Goal: Information Seeking & Learning: Learn about a topic

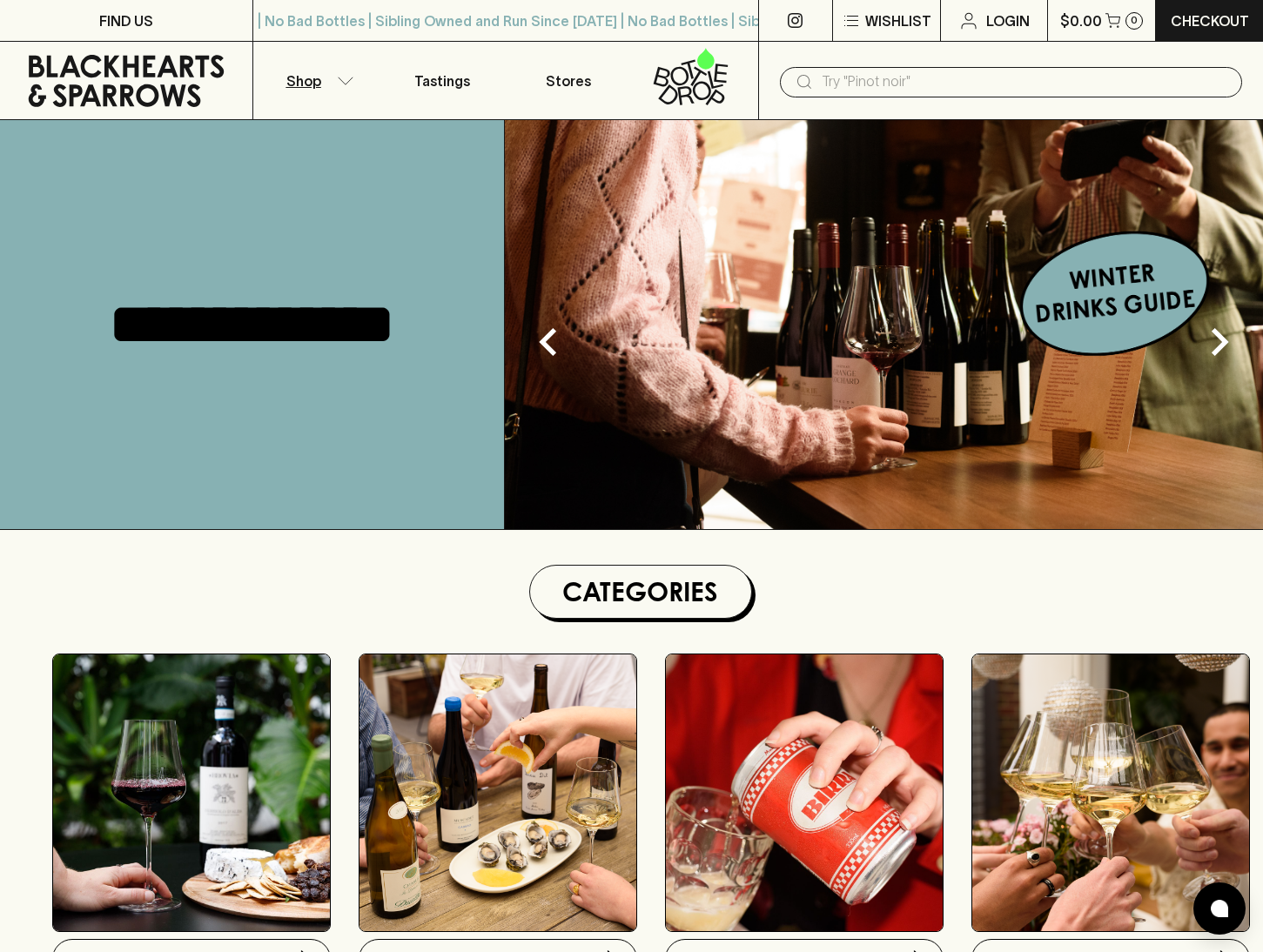
click at [340, 86] on button "Shop" at bounding box center [316, 80] width 126 height 78
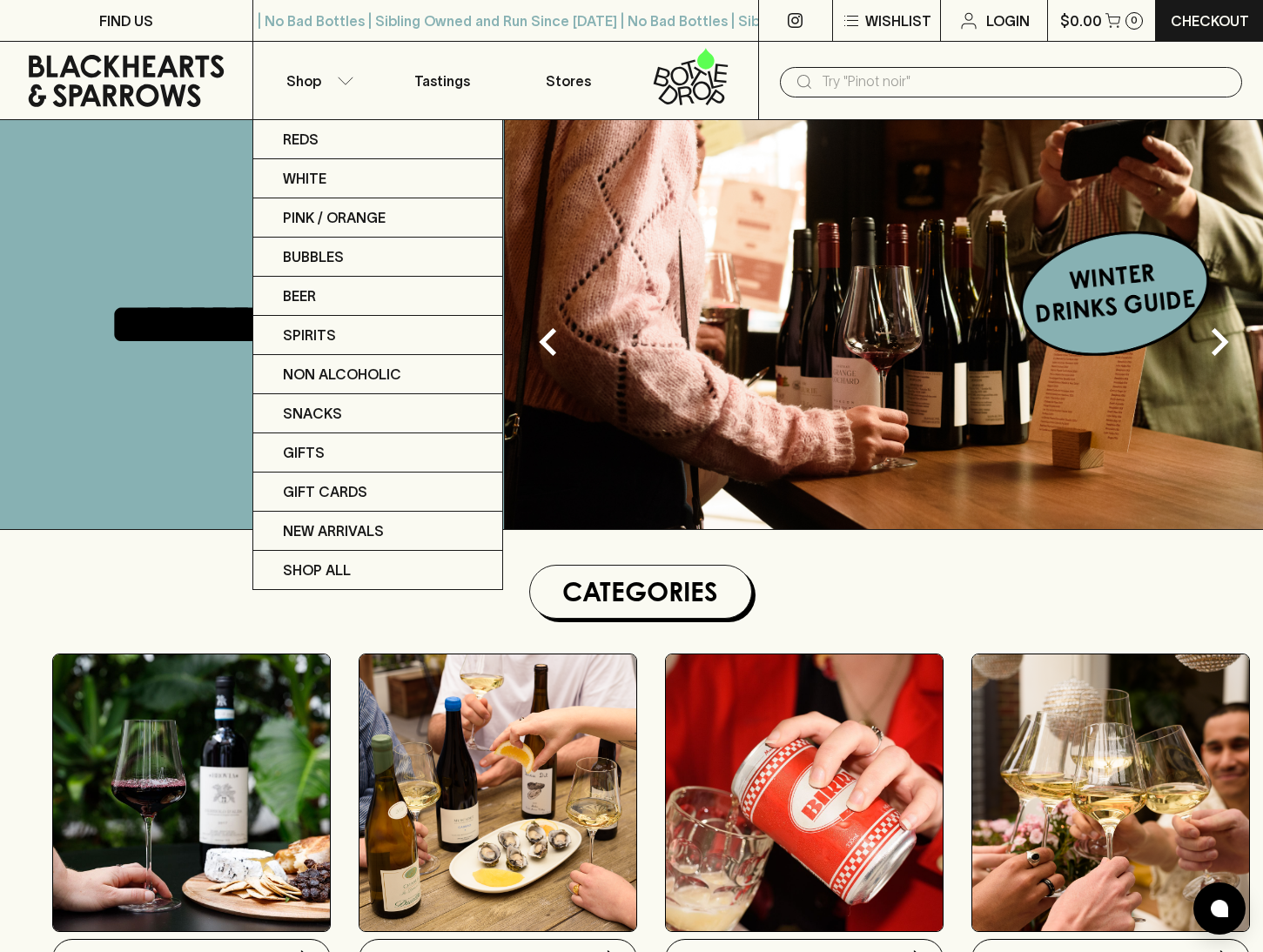
click at [810, 585] on div at bounding box center [631, 476] width 1263 height 952
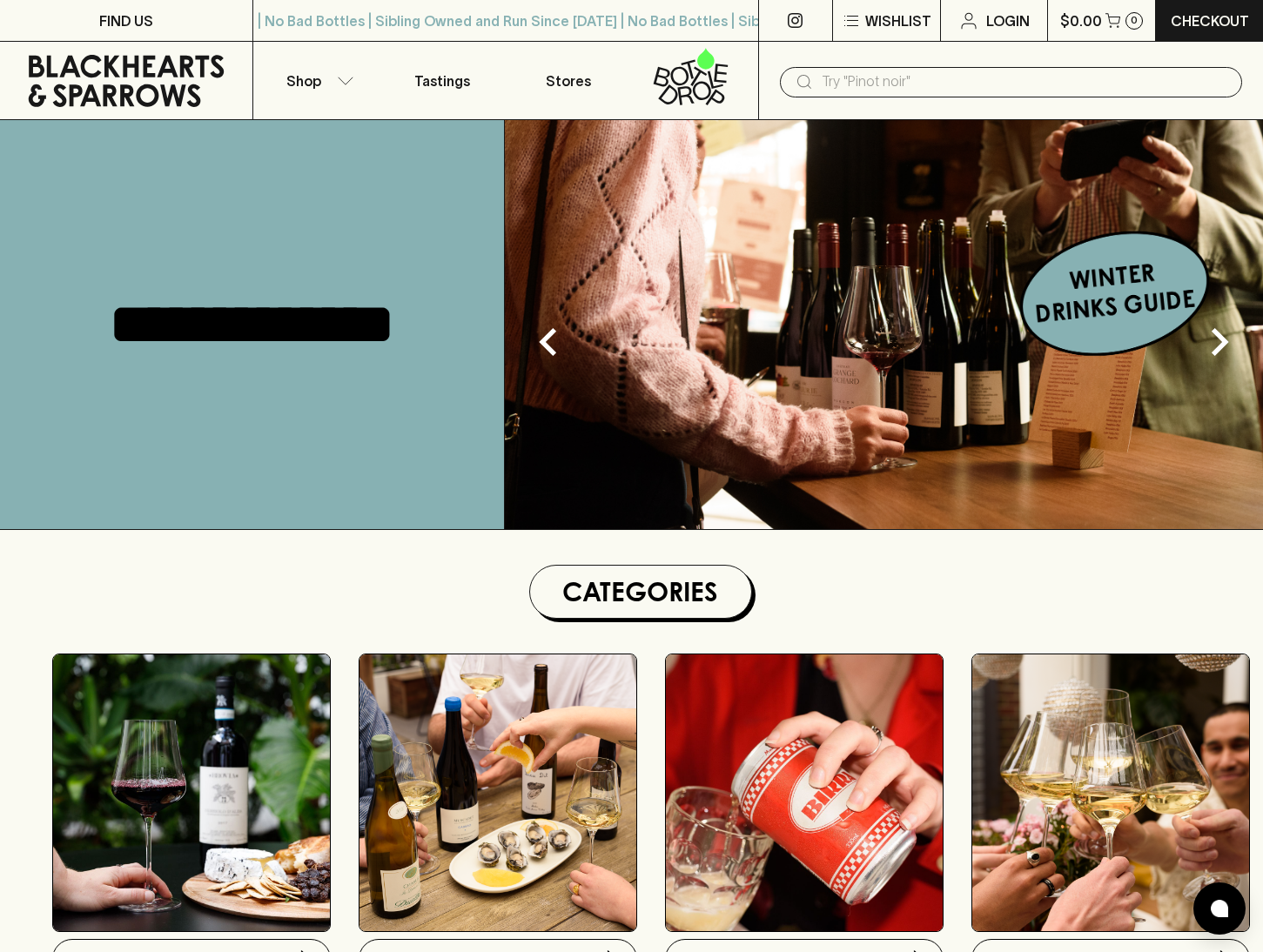
click at [597, 576] on h1 "Categories" at bounding box center [640, 592] width 207 height 38
click at [599, 592] on h1 "Categories" at bounding box center [640, 592] width 207 height 38
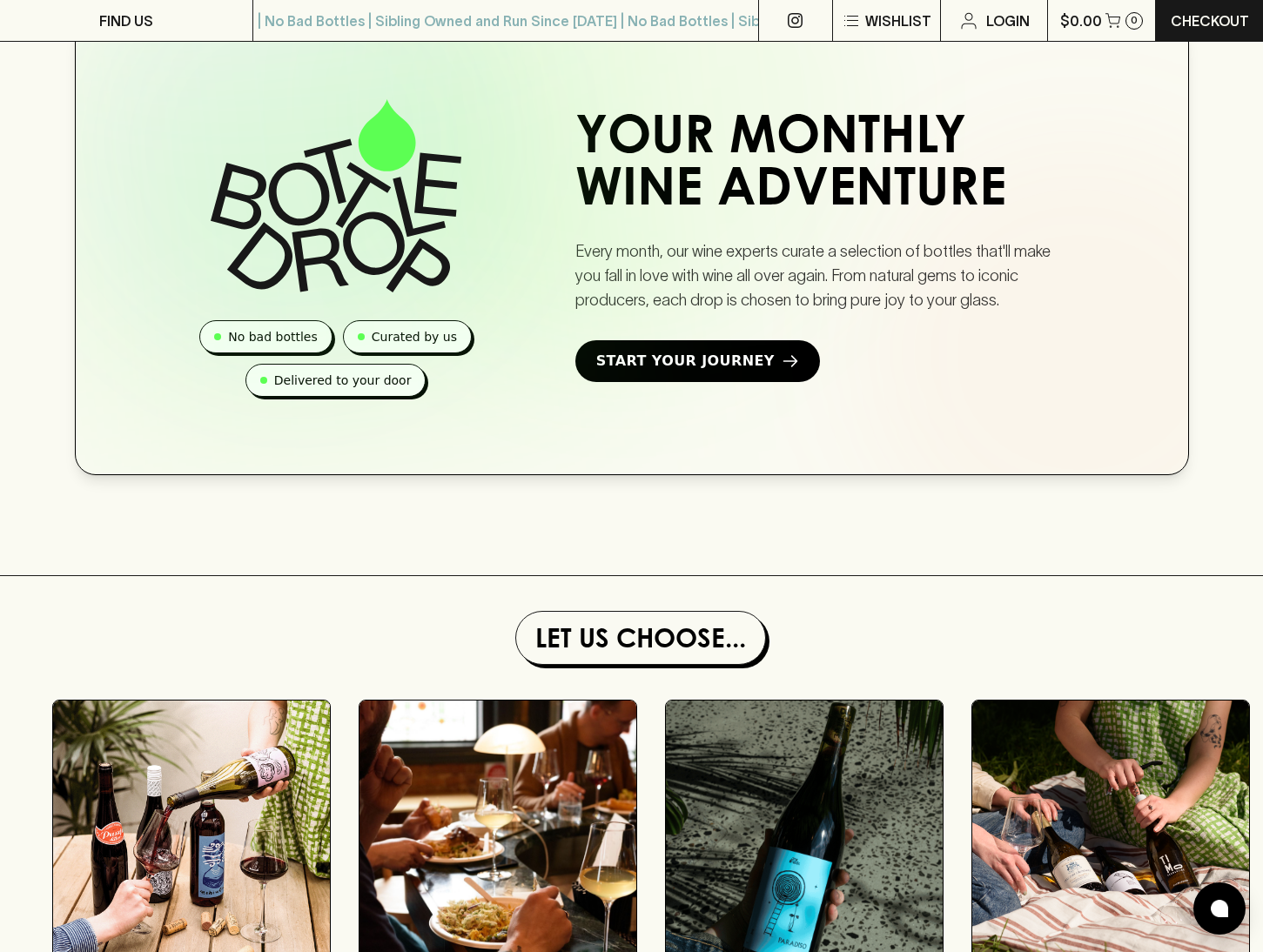
scroll to position [1193, 0]
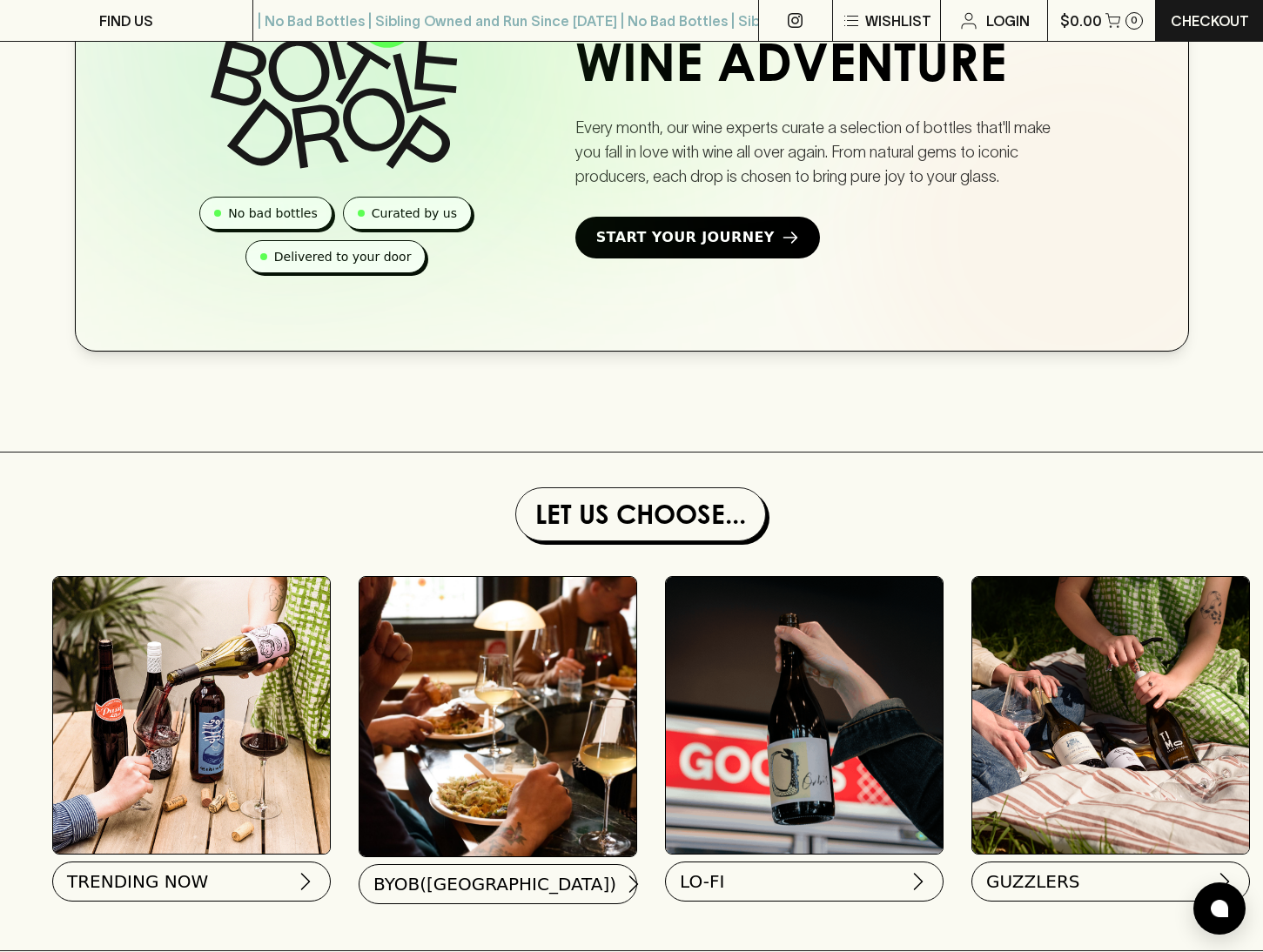
click at [656, 516] on h1 "Let Us Choose..." at bounding box center [640, 514] width 235 height 38
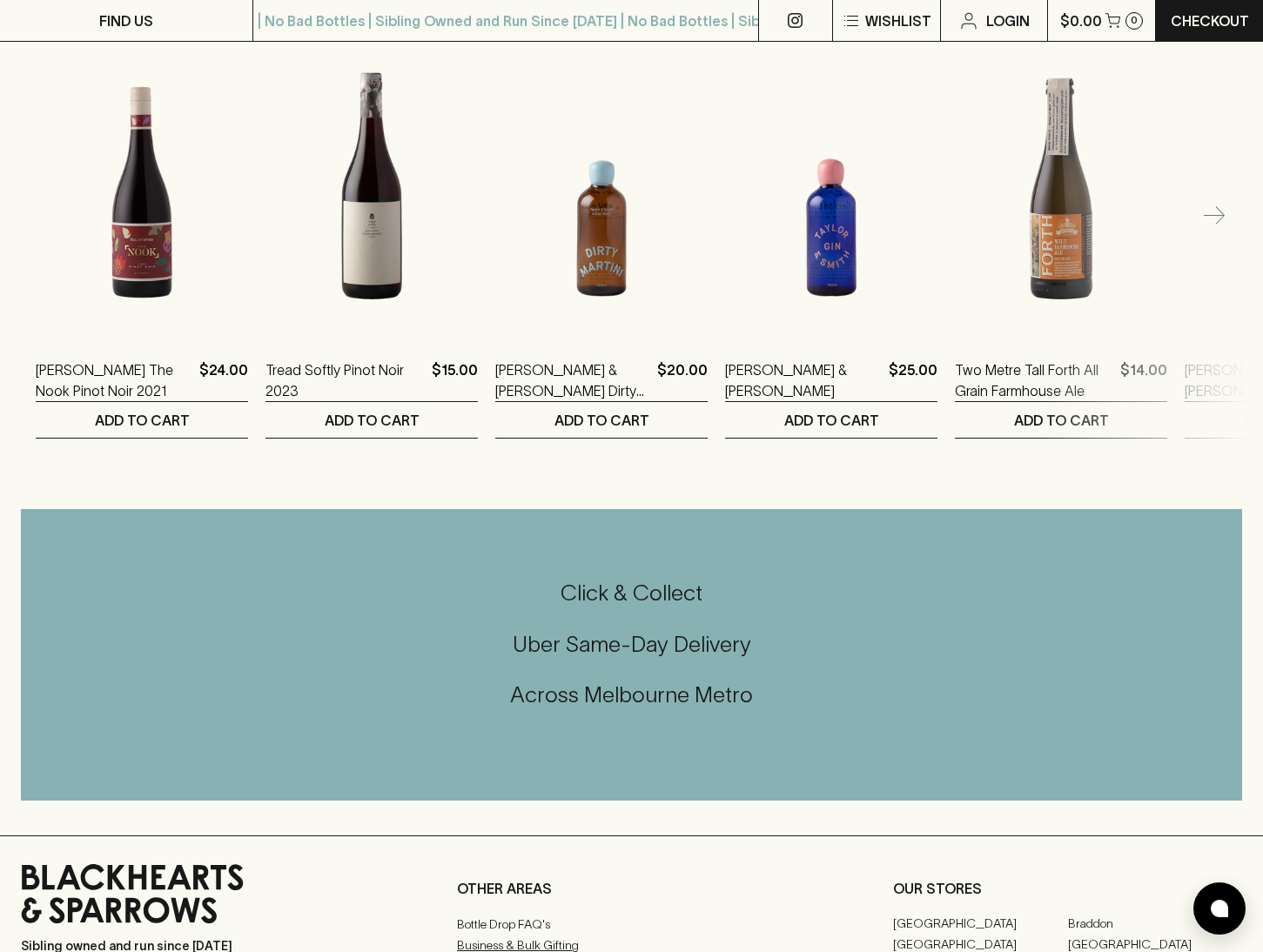
scroll to position [3531, 0]
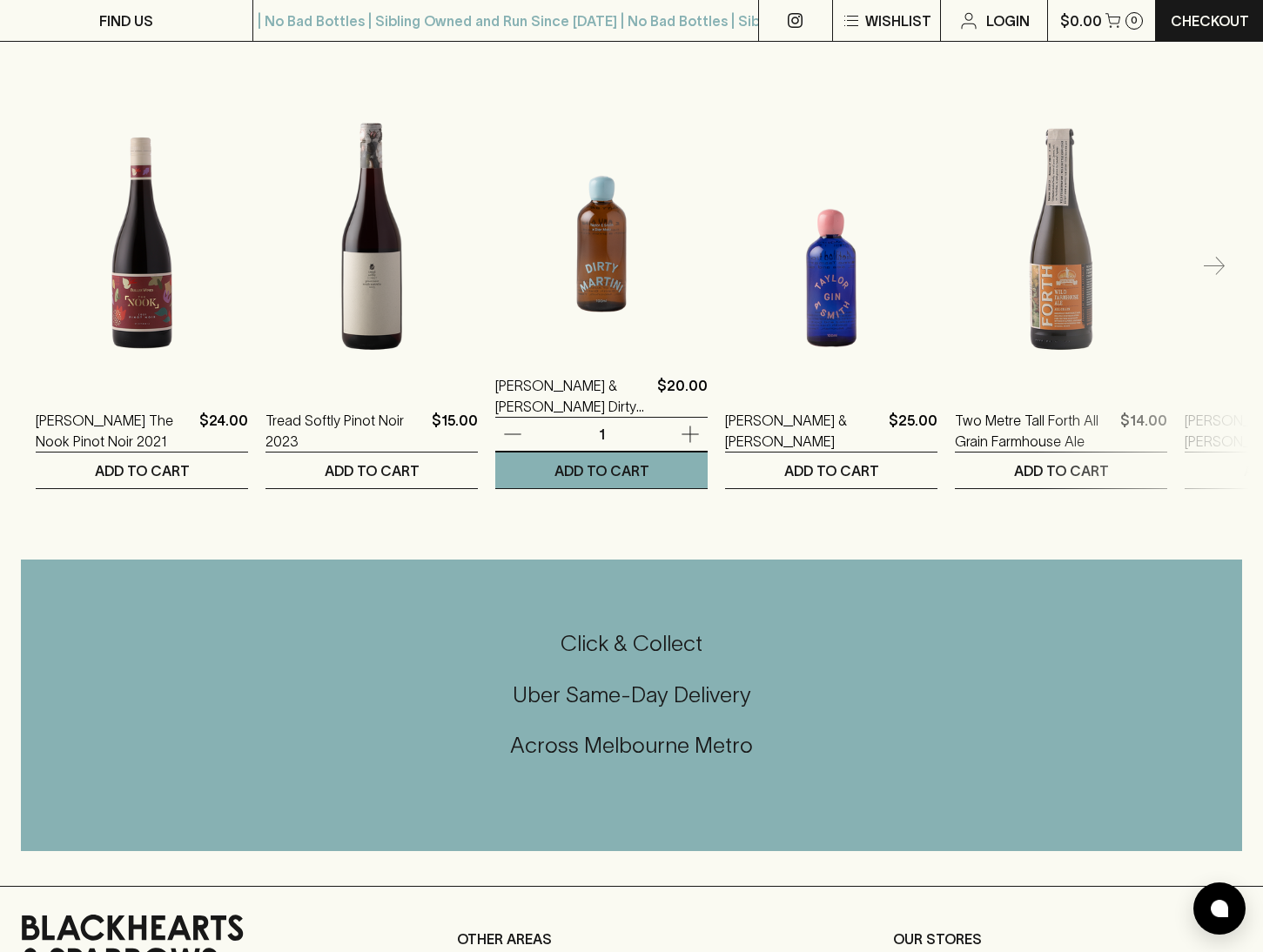
click at [626, 253] on img at bounding box center [601, 197] width 212 height 305
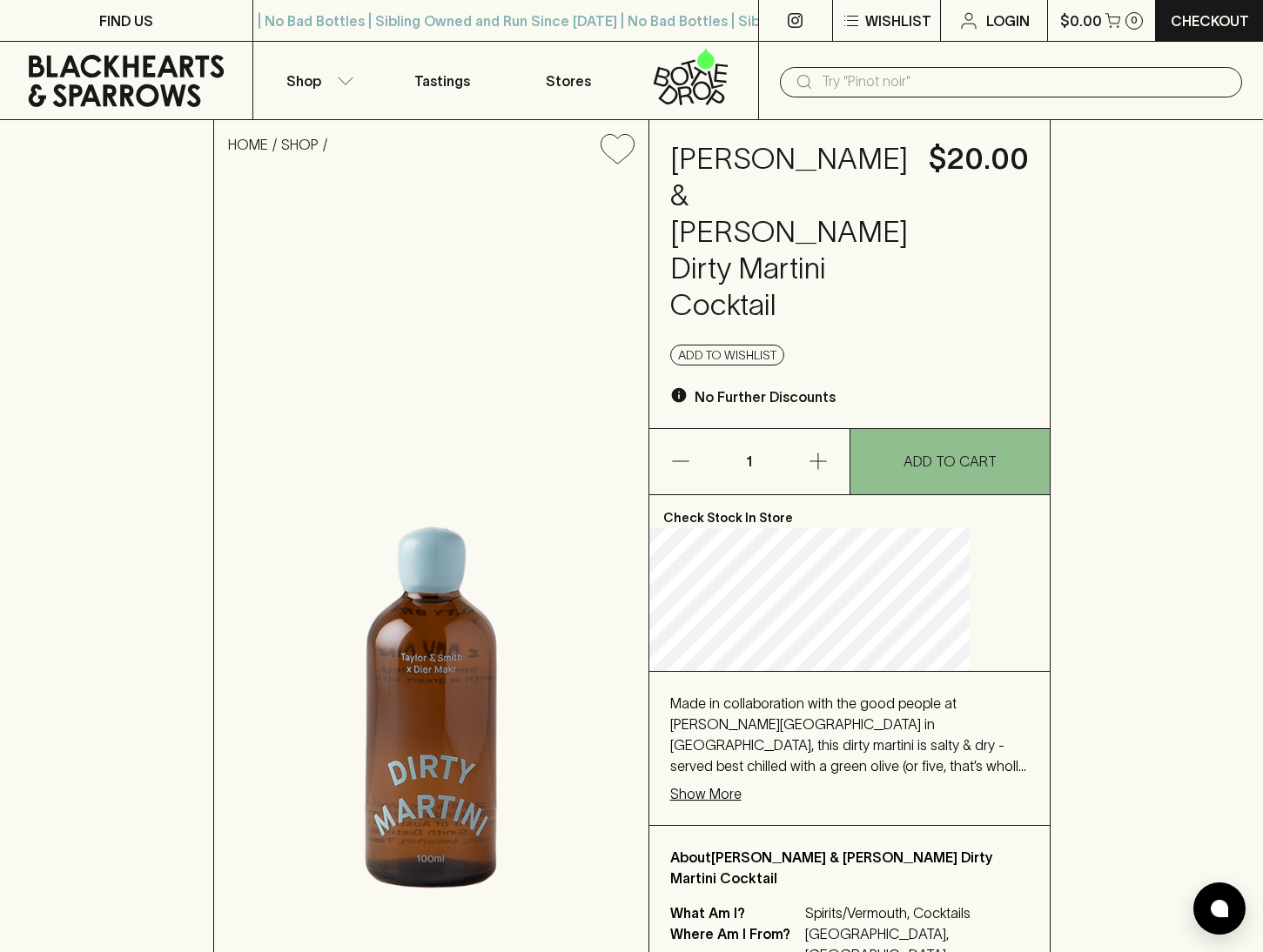
click at [823, 454] on icon "button" at bounding box center [818, 462] width 16 height 16
click at [691, 451] on icon "button" at bounding box center [680, 461] width 21 height 21
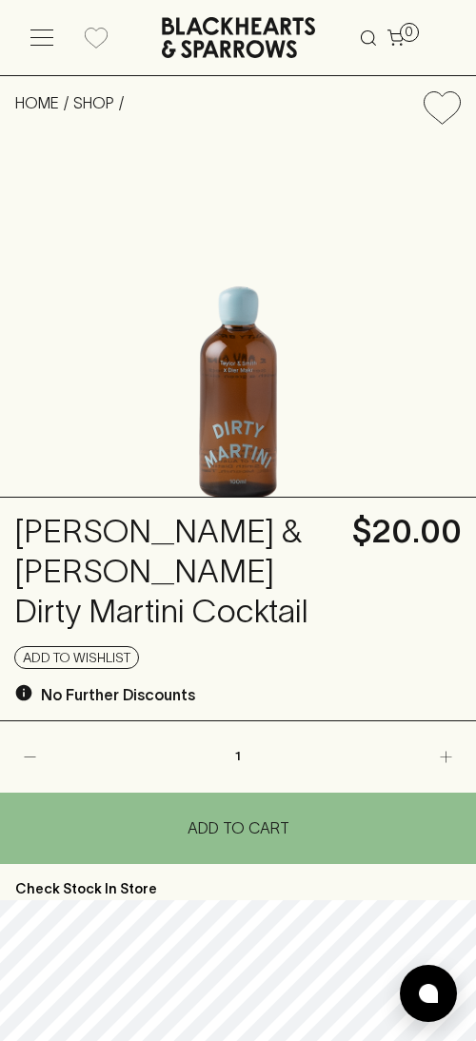
click at [36, 36] on icon at bounding box center [41, 37] width 23 height 16
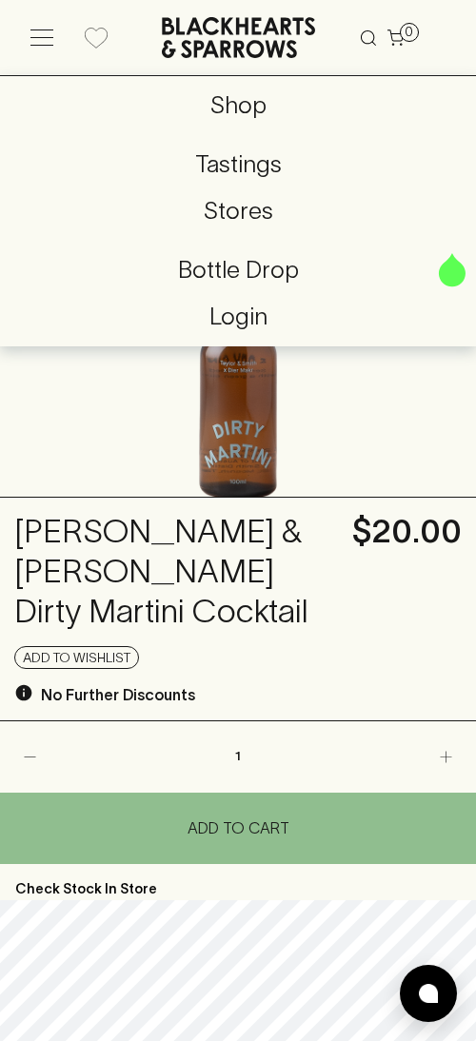
click at [234, 95] on p "Shop" at bounding box center [237, 106] width 445 height 36
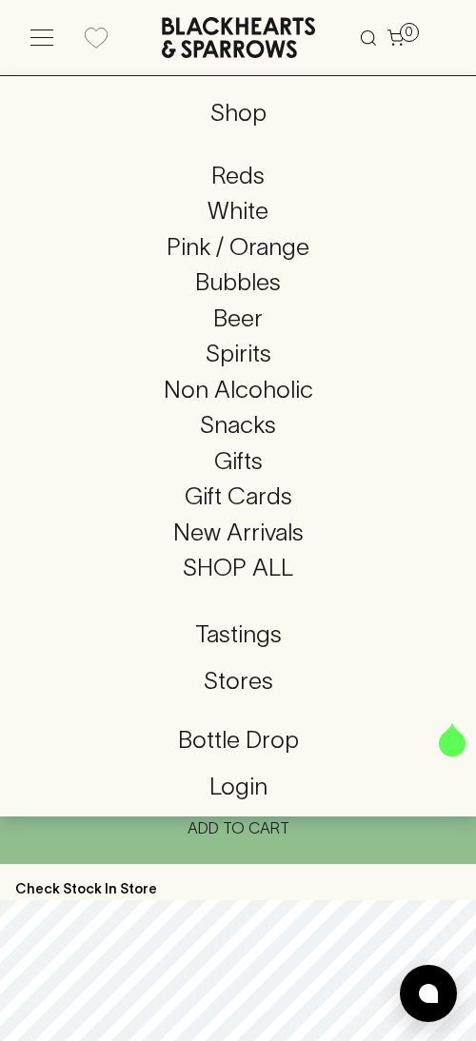
click at [46, 38] on icon at bounding box center [41, 38] width 23 height 0
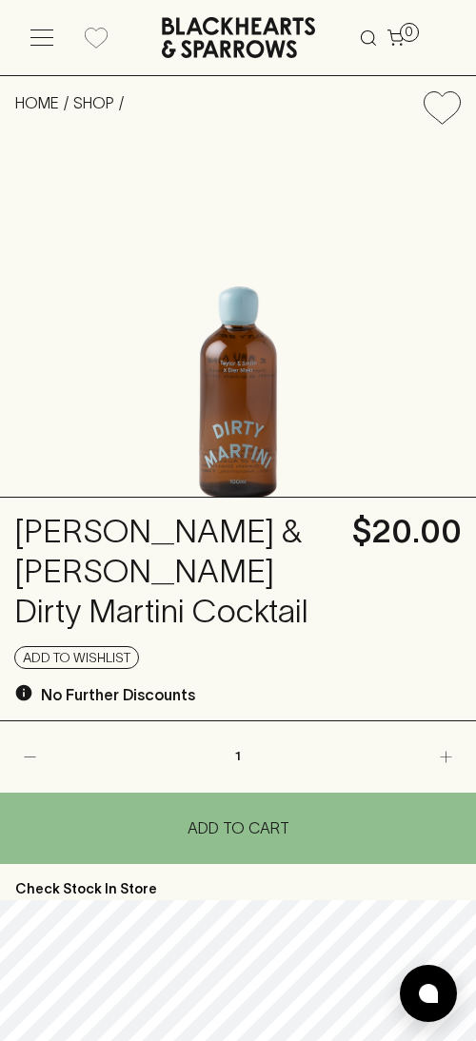
click at [207, 33] on icon at bounding box center [238, 37] width 153 height 41
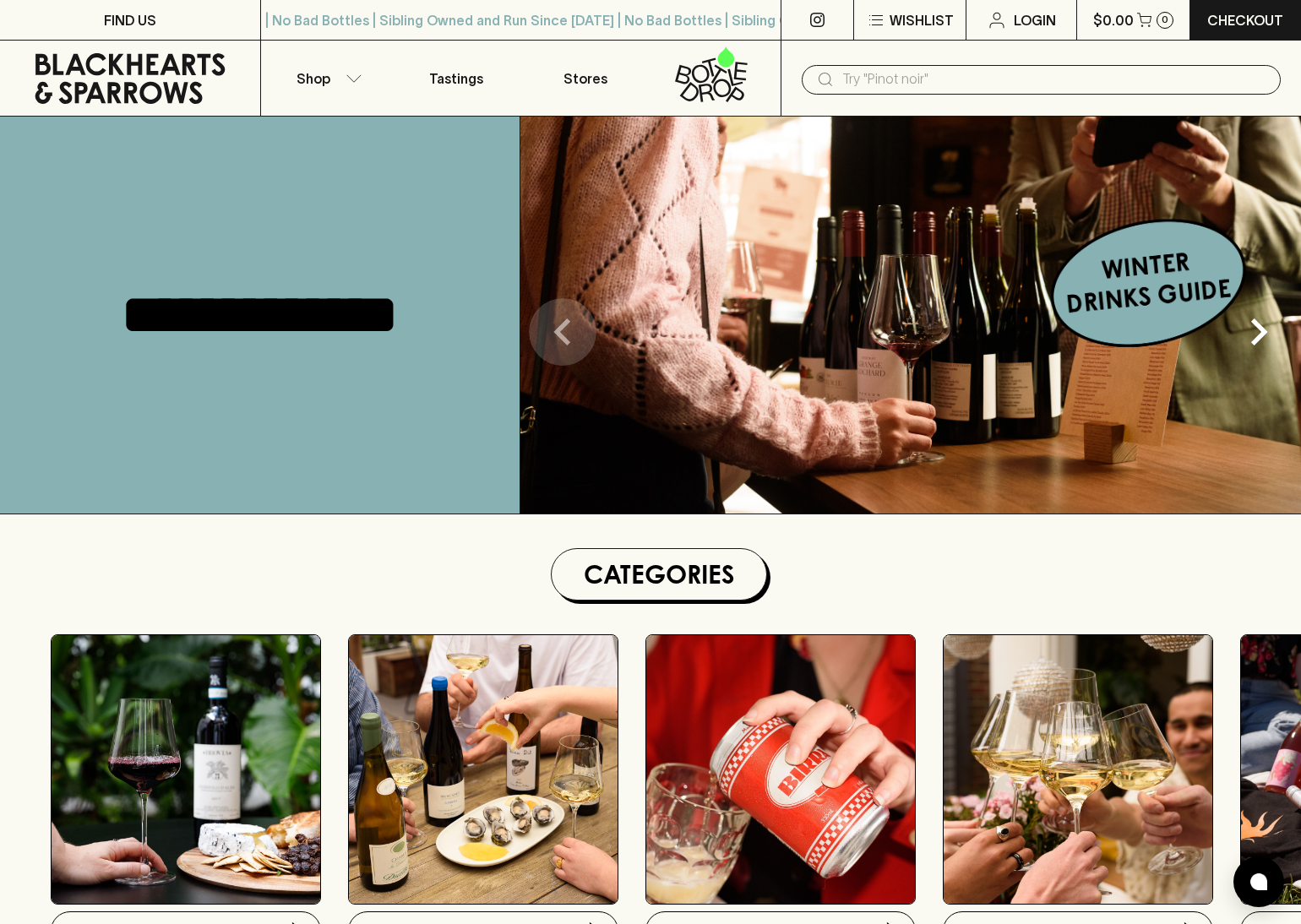
click at [559, 327] on icon "Previous" at bounding box center [561, 332] width 17 height 27
click at [675, 391] on img at bounding box center [910, 314] width 781 height 397
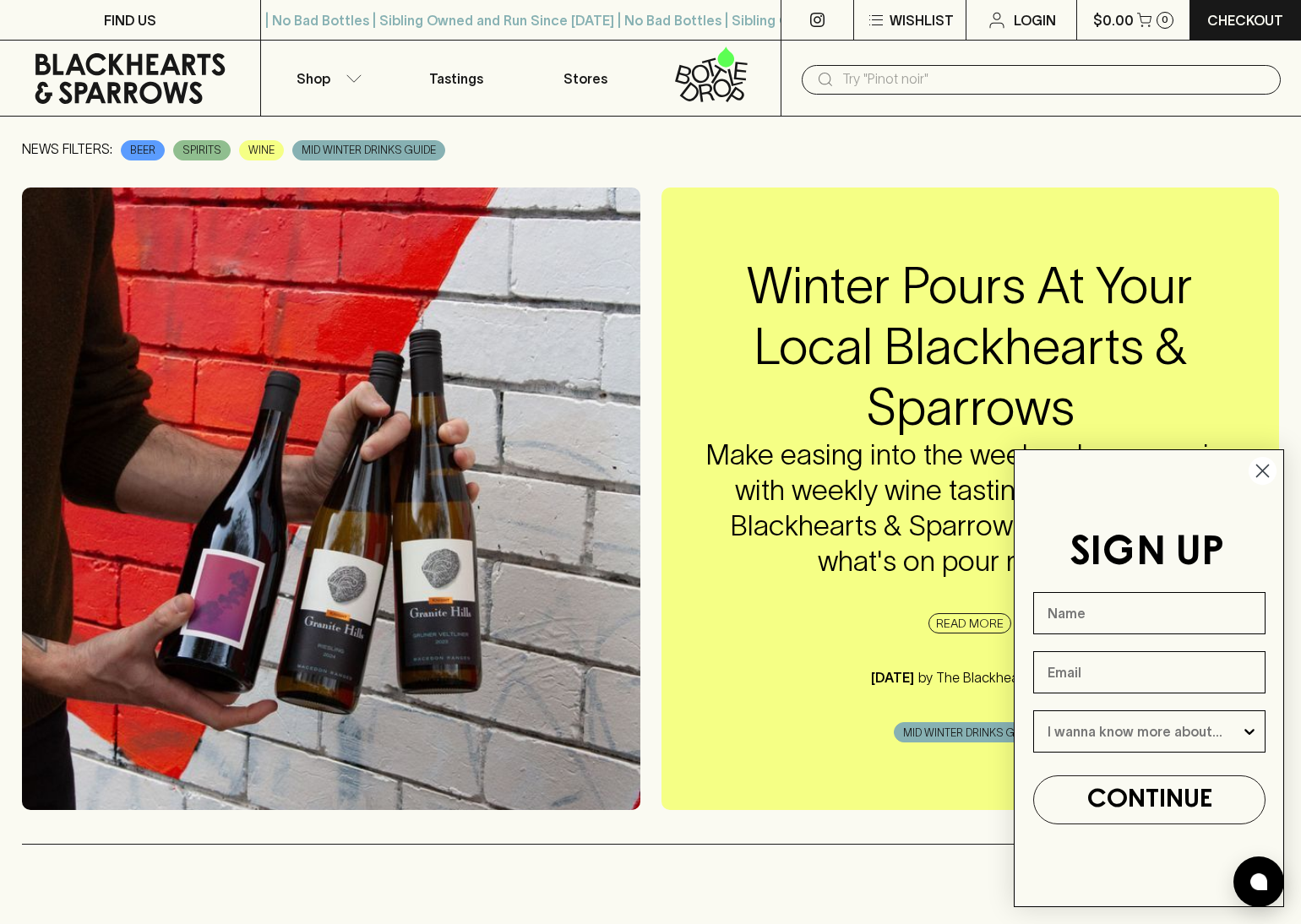
click at [1260, 467] on icon "Close dialog" at bounding box center [1263, 470] width 12 height 12
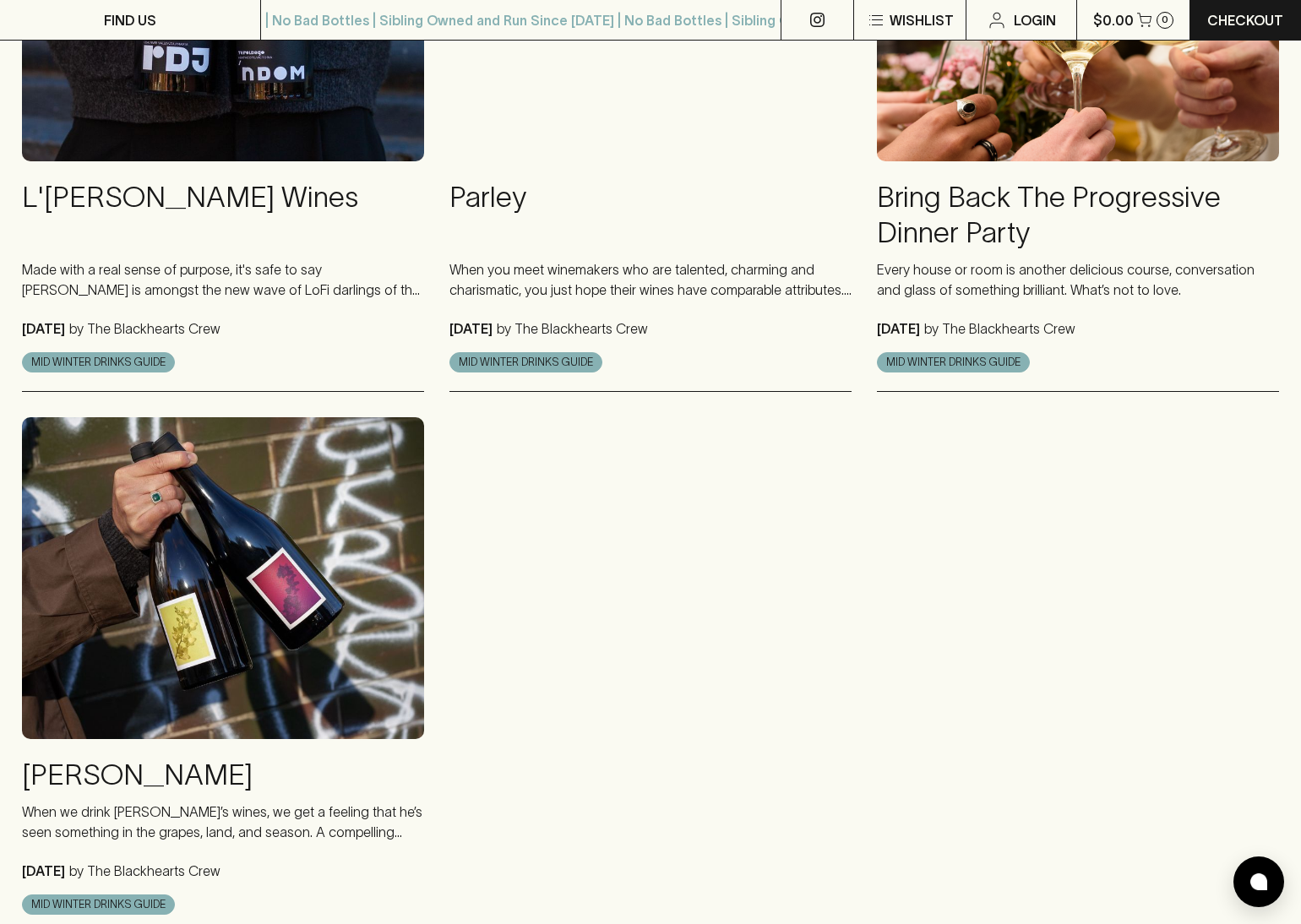
scroll to position [1558, 0]
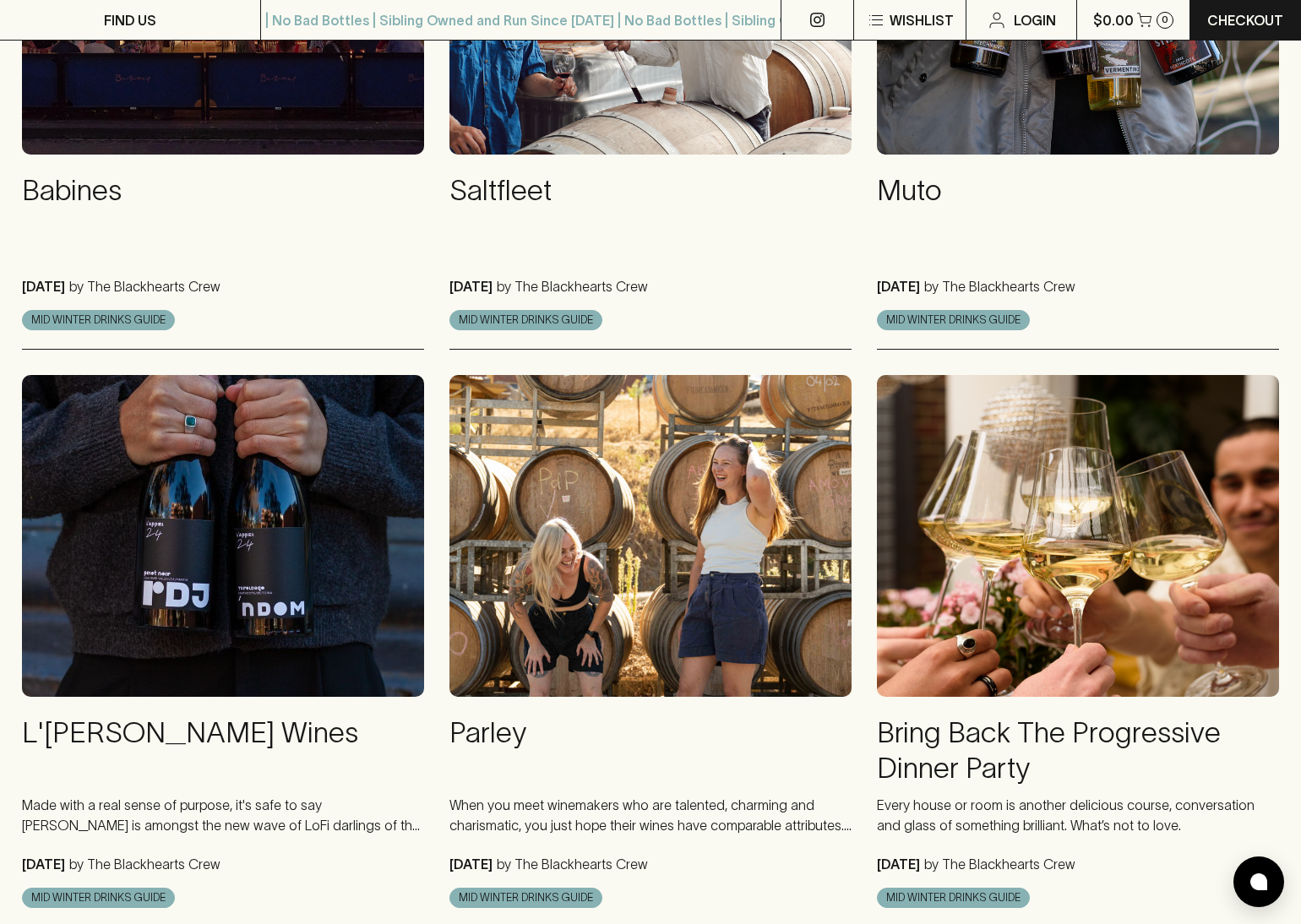
click at [861, 456] on div "Babines 05 Aug 2025 by The Blackhearts Crew MID WINTER DRINKS GUIDE Saltfleet 0…" at bounding box center [651, 651] width 1257 height 1636
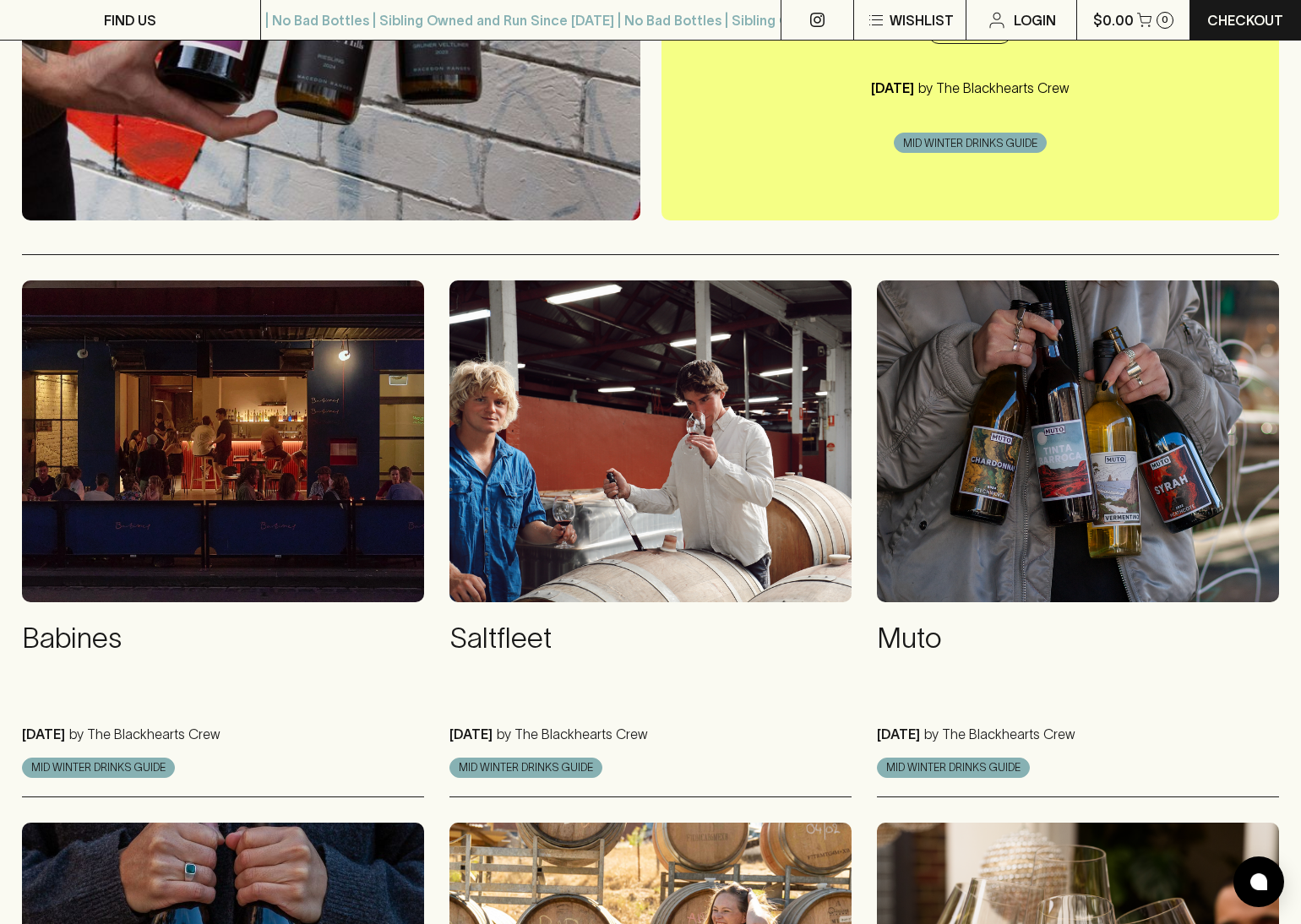
scroll to position [470, 0]
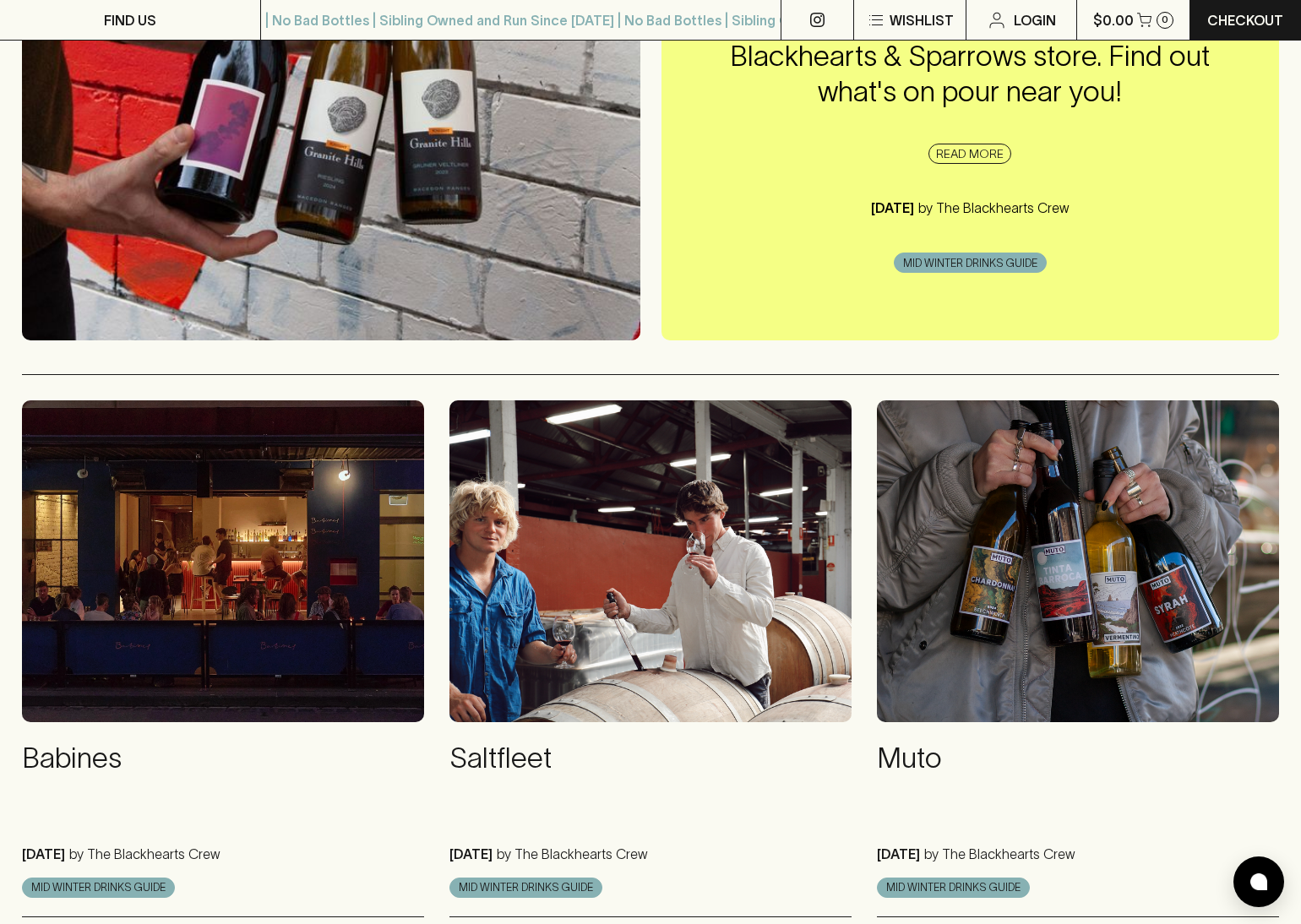
click at [1016, 544] on img at bounding box center [1078, 561] width 402 height 322
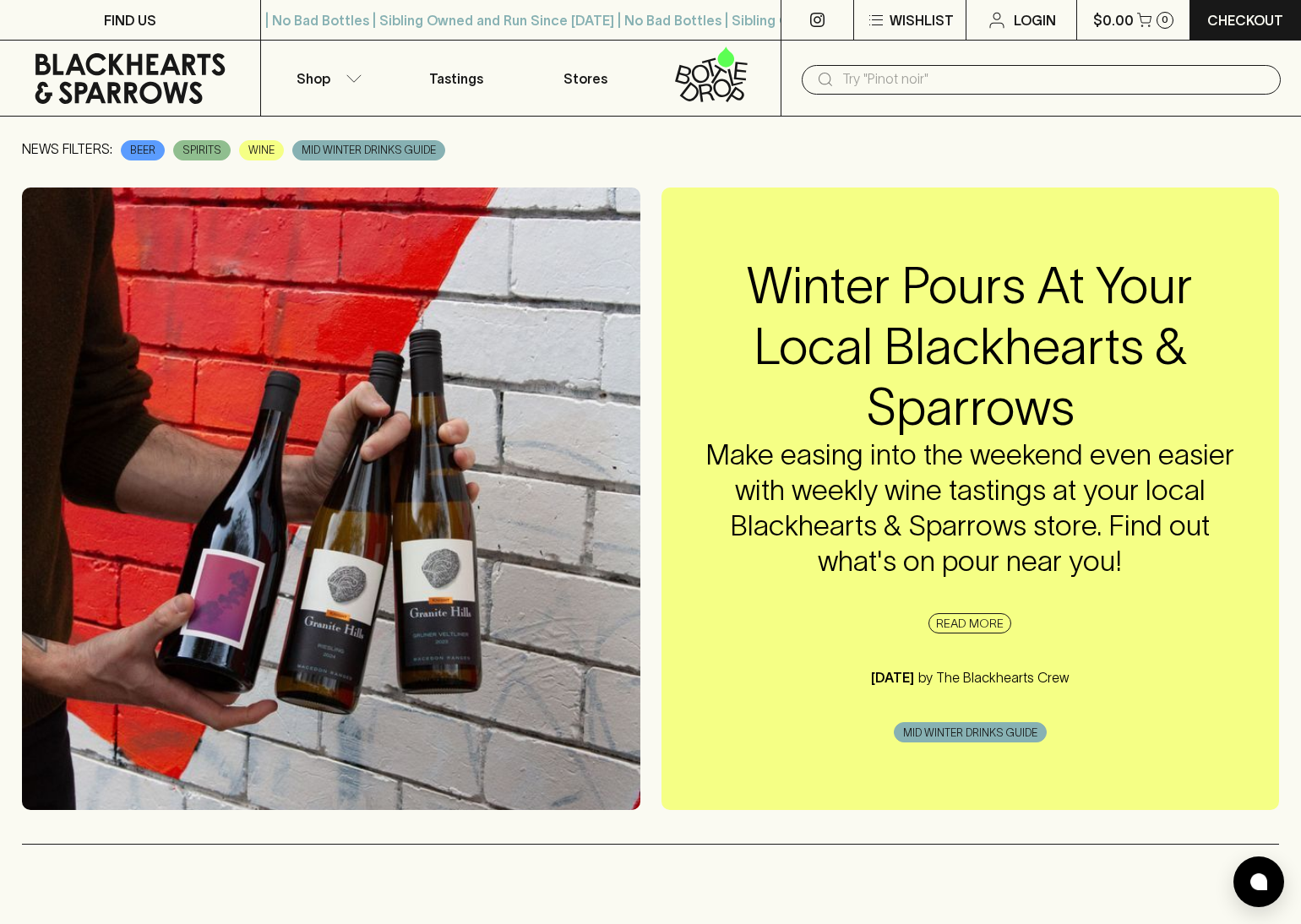
click at [410, 267] on img at bounding box center [331, 498] width 619 height 622
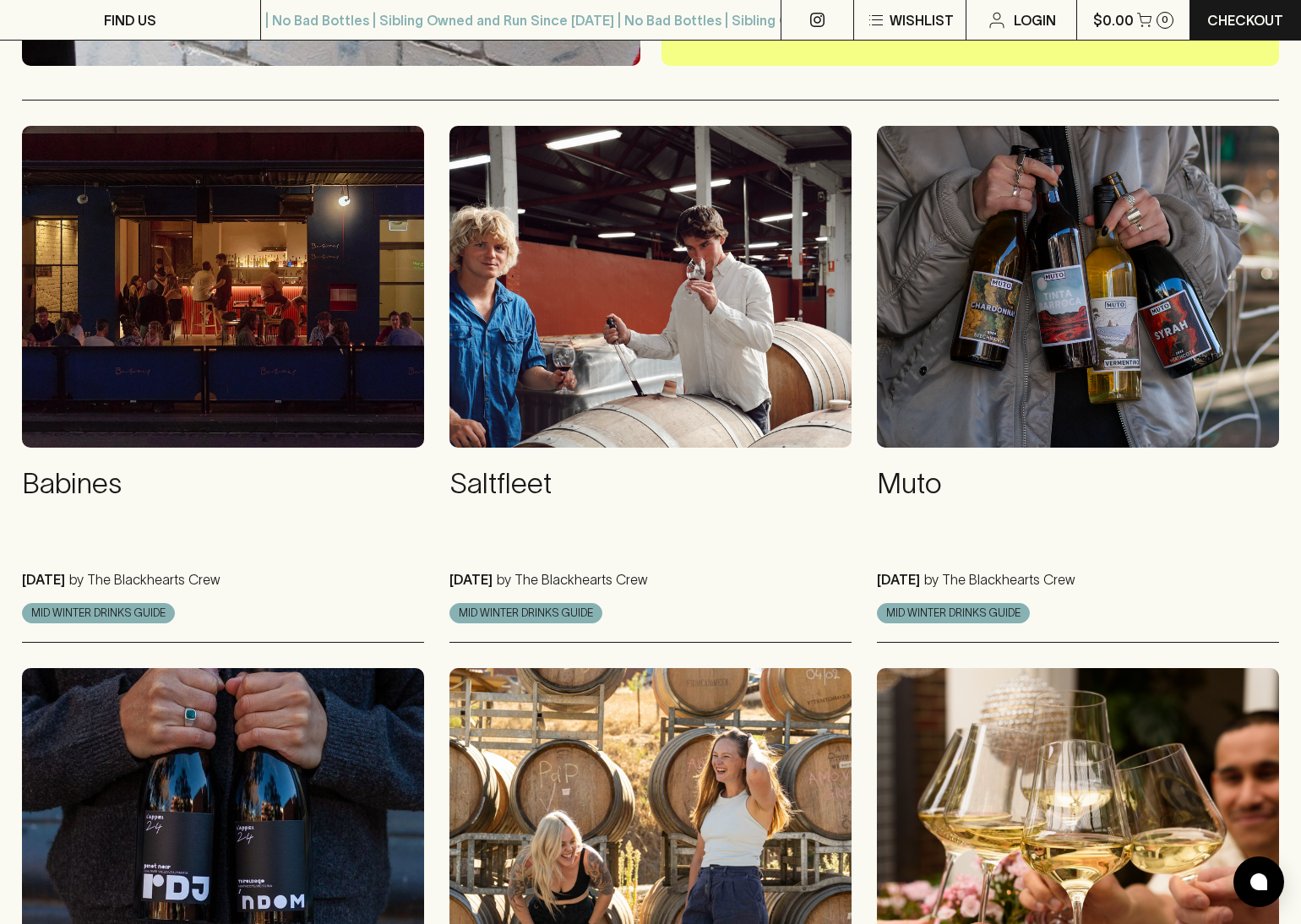
scroll to position [774, 0]
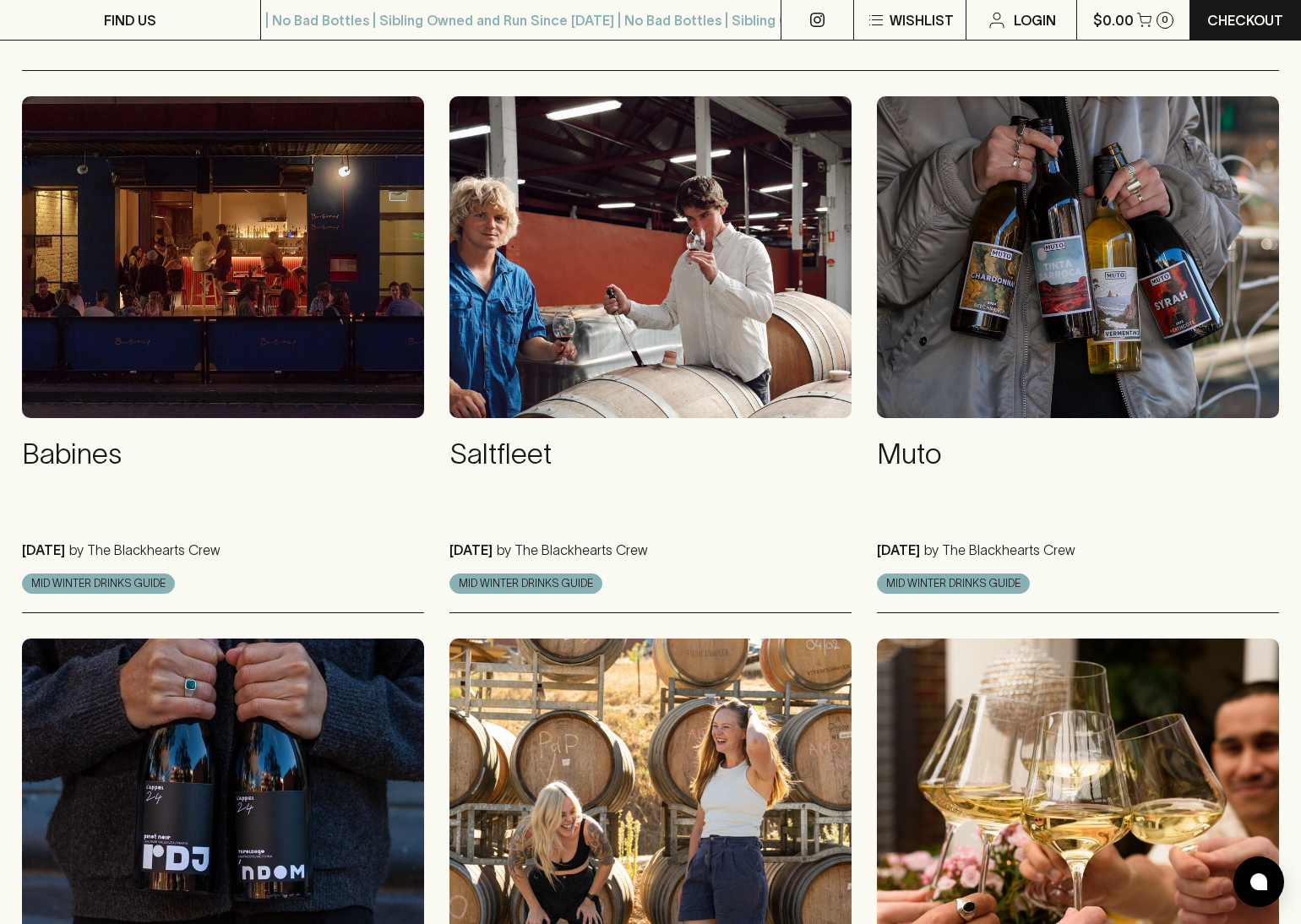
click at [625, 284] on img at bounding box center [650, 257] width 402 height 322
click at [337, 279] on img at bounding box center [223, 257] width 402 height 322
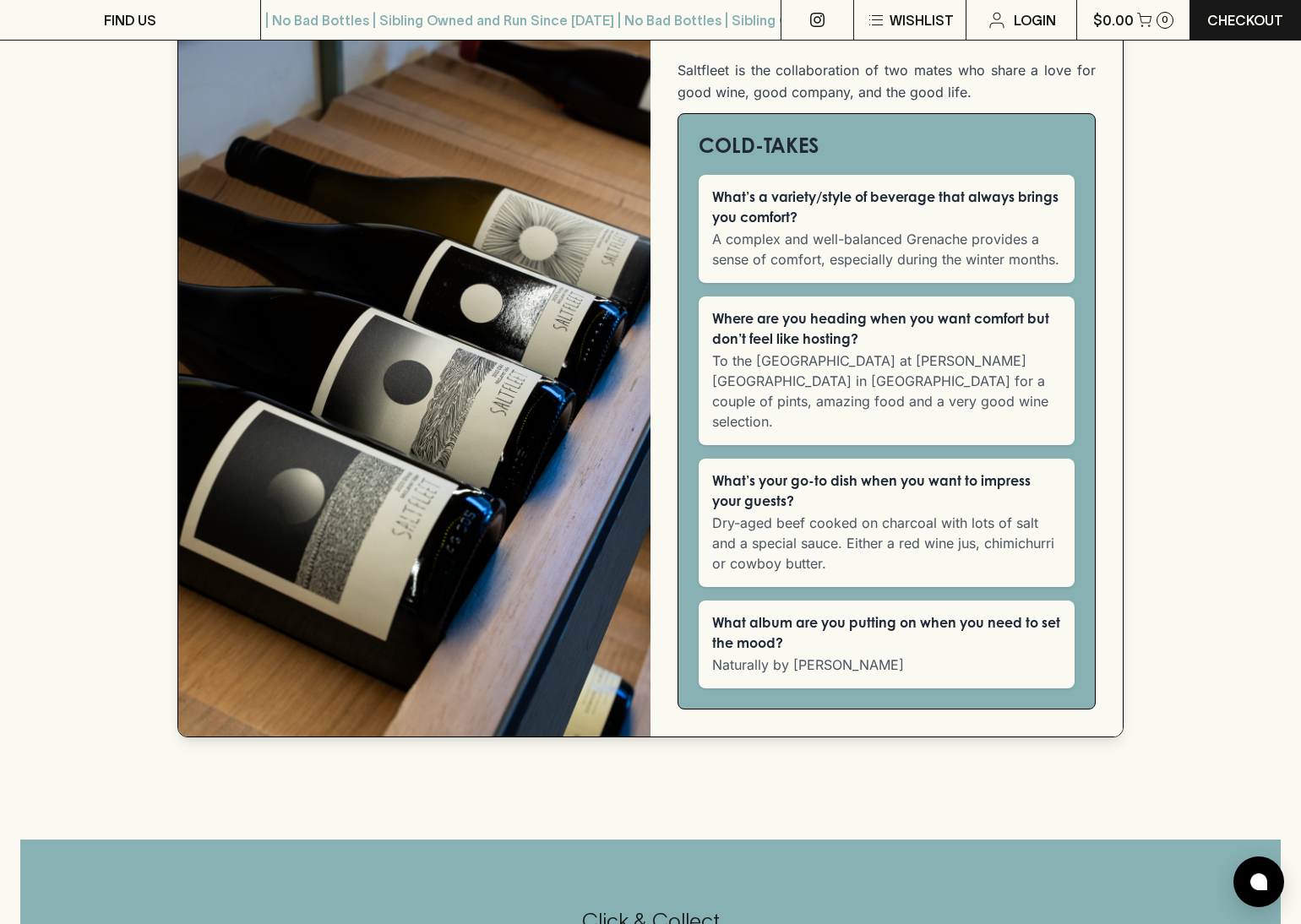
scroll to position [952, 0]
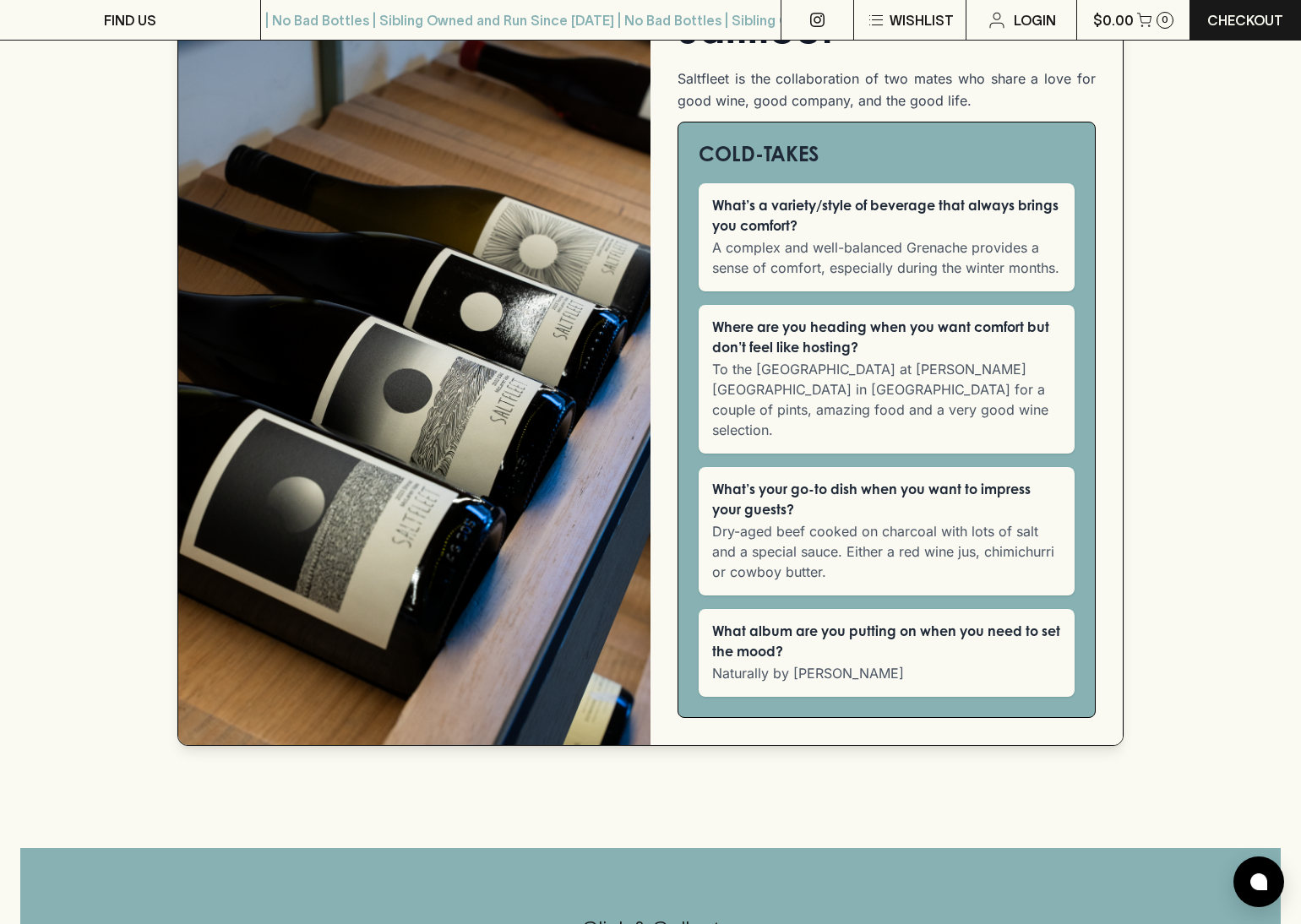
click at [900, 207] on h3 "What’s a variety/style of beverage that always brings you comfort?" at bounding box center [886, 217] width 349 height 41
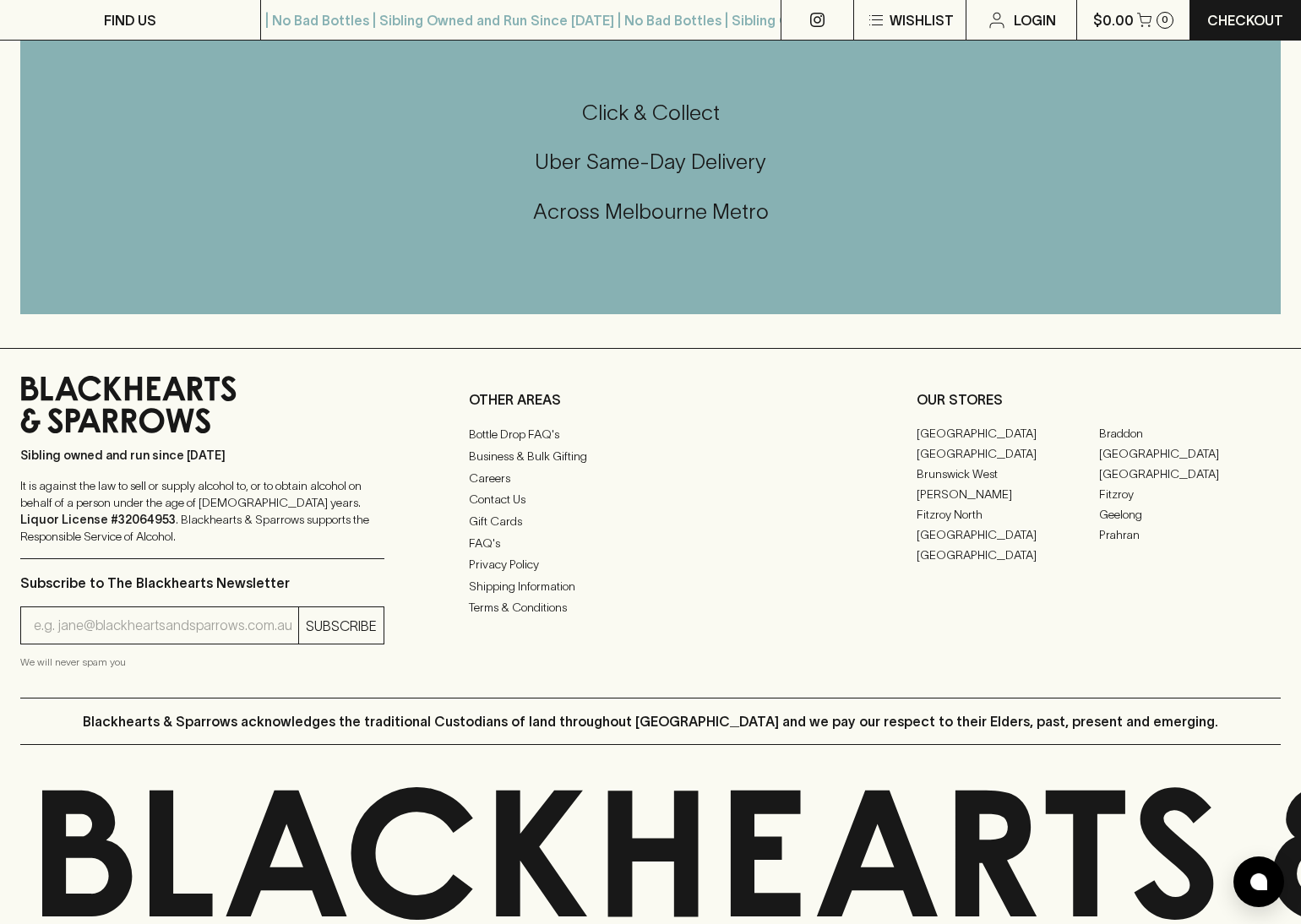
scroll to position [1849, 0]
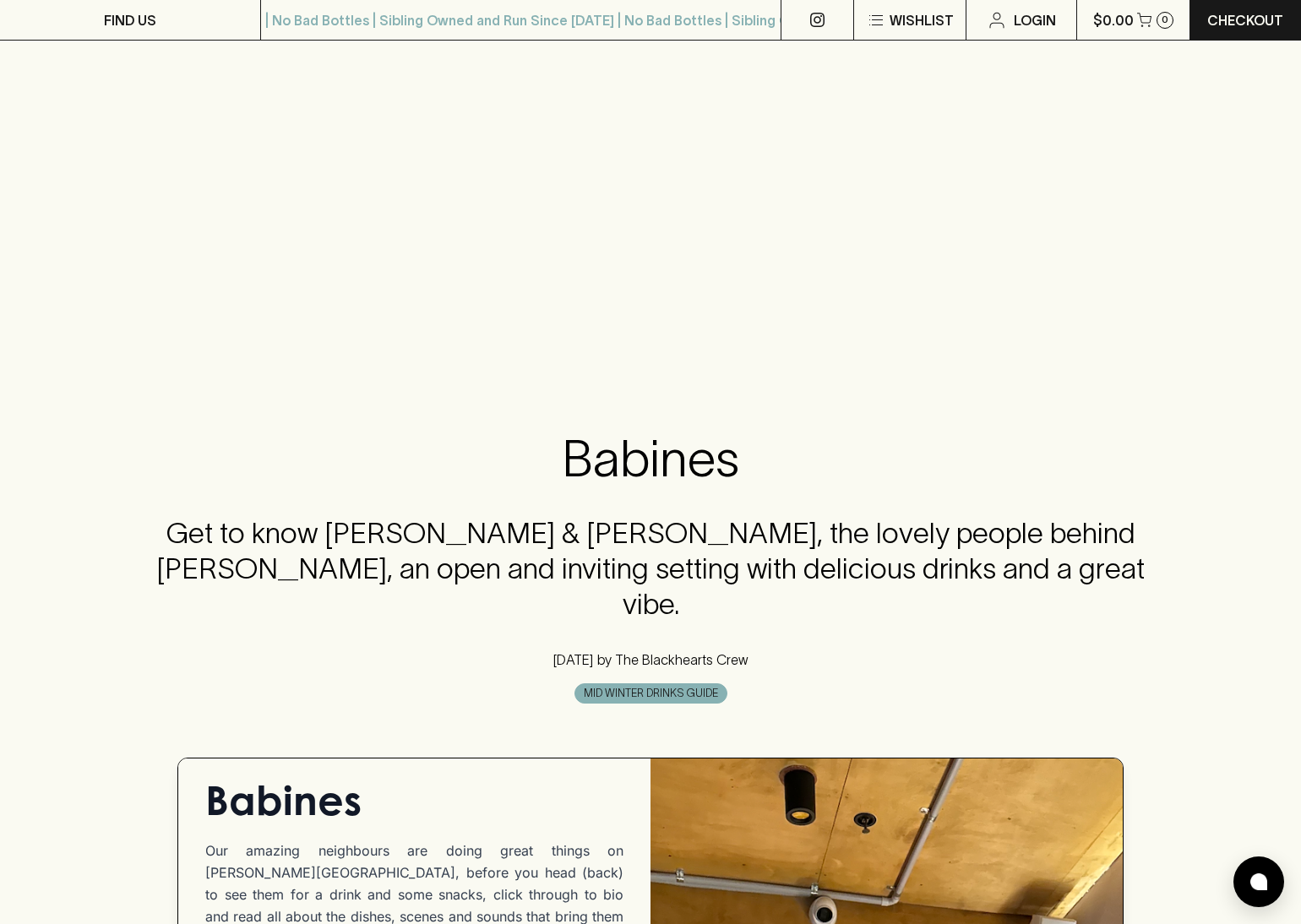
scroll to position [236, 0]
